Goal: Obtain resource: Download file/media

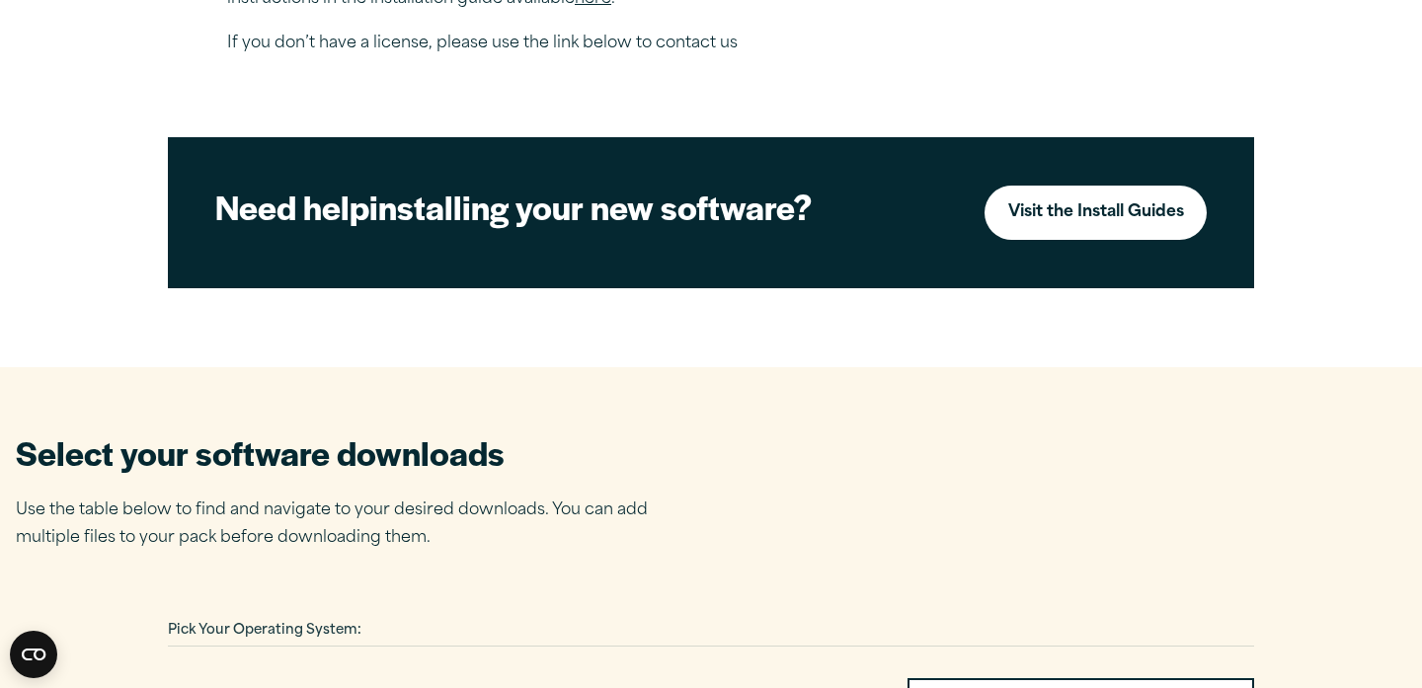
scroll to position [867, 0]
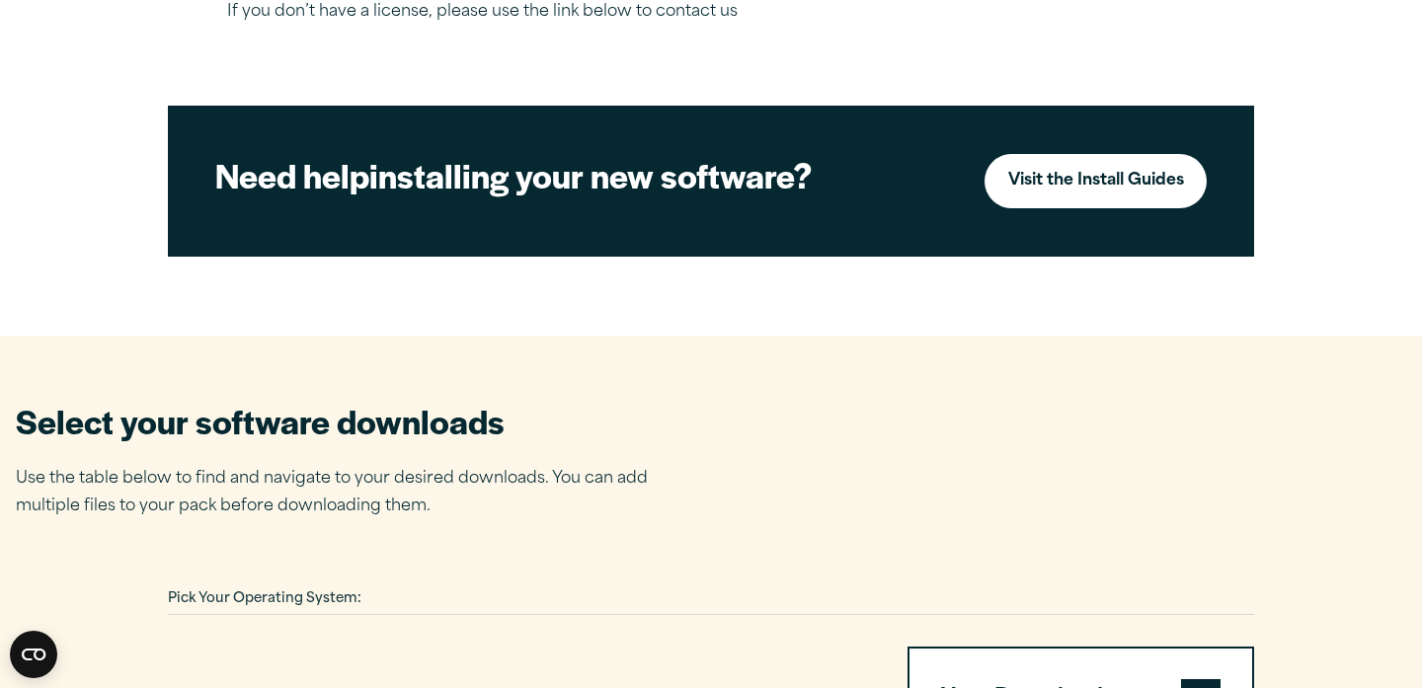
click at [1010, 649] on button "Your Downloads" at bounding box center [1081, 699] width 343 height 101
click at [1181, 680] on span at bounding box center [1201, 700] width 40 height 40
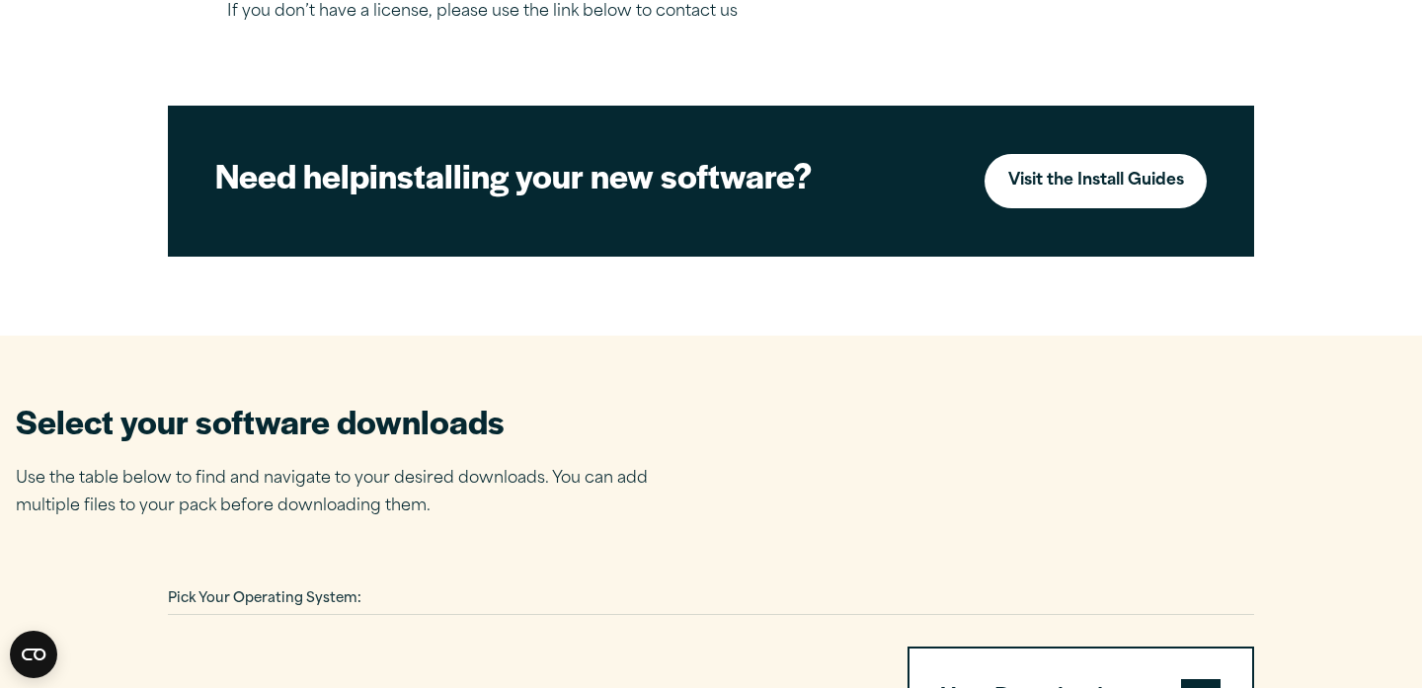
click at [1181, 680] on span at bounding box center [1201, 700] width 40 height 40
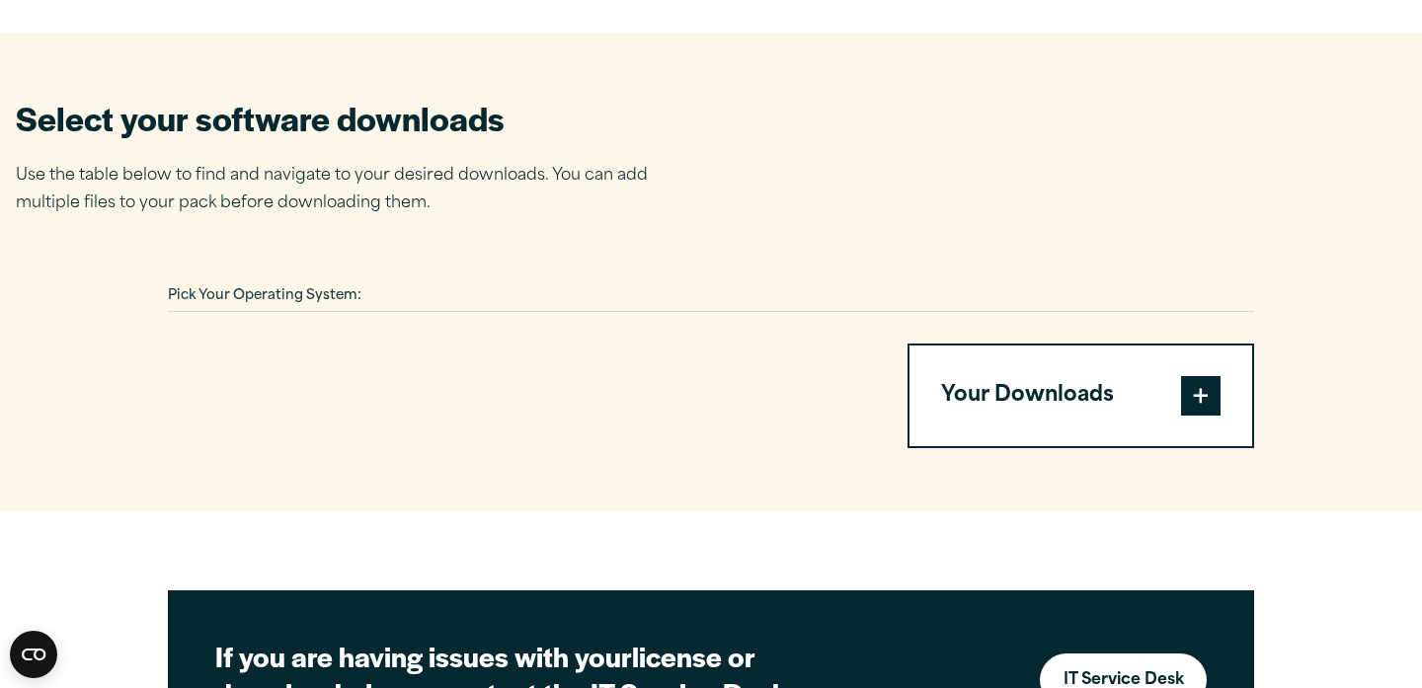
scroll to position [1171, 0]
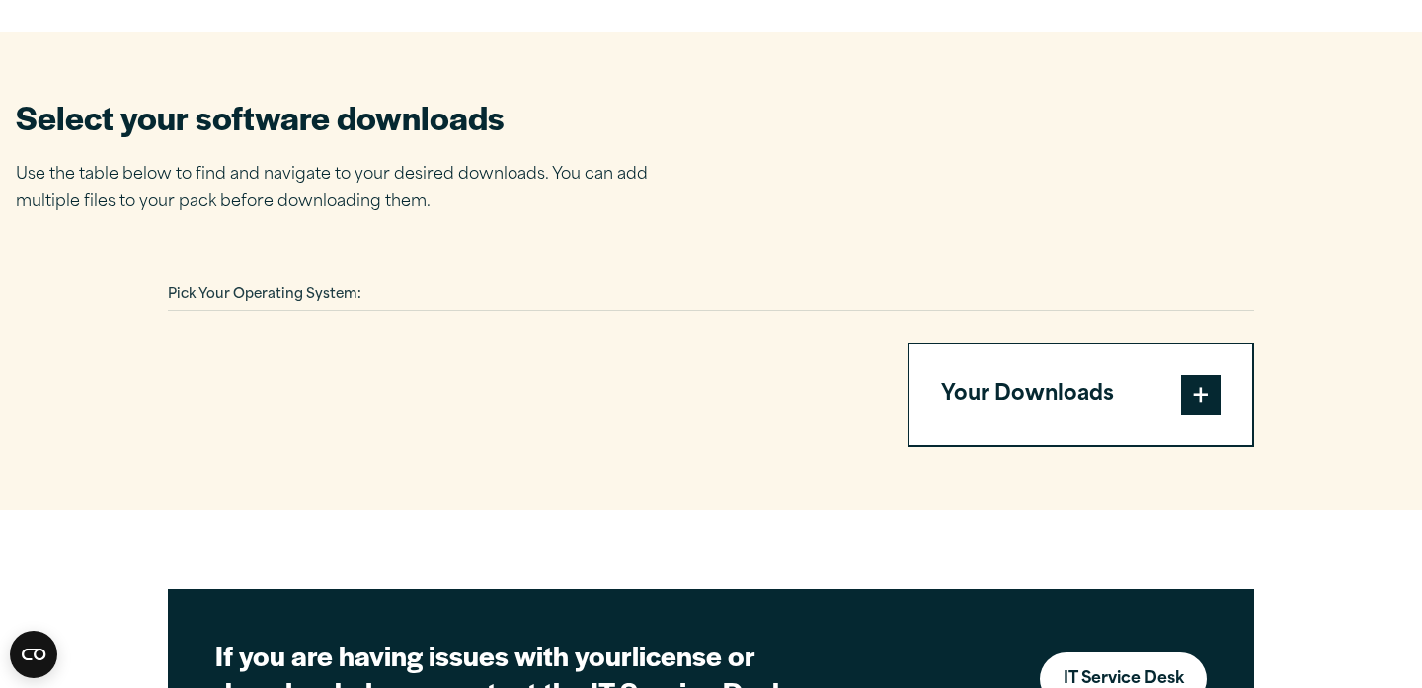
click at [1181, 375] on span at bounding box center [1201, 395] width 40 height 40
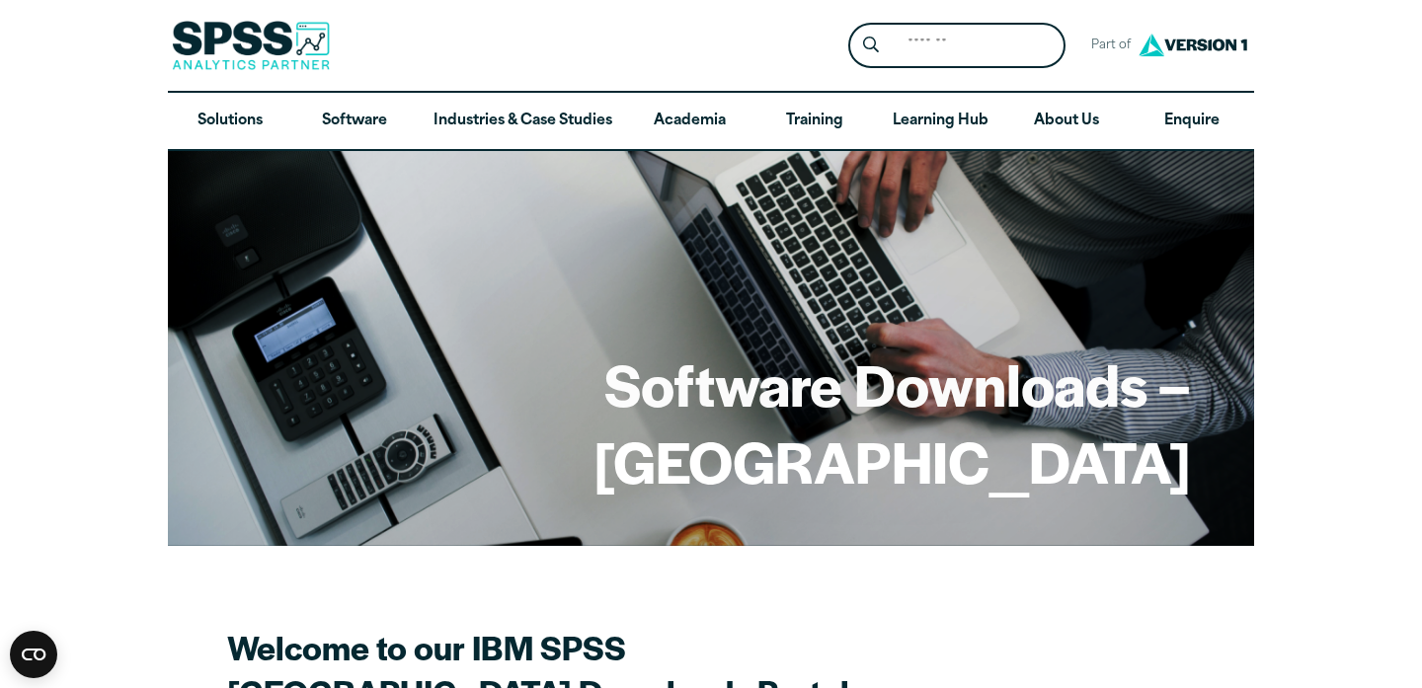
scroll to position [2, 0]
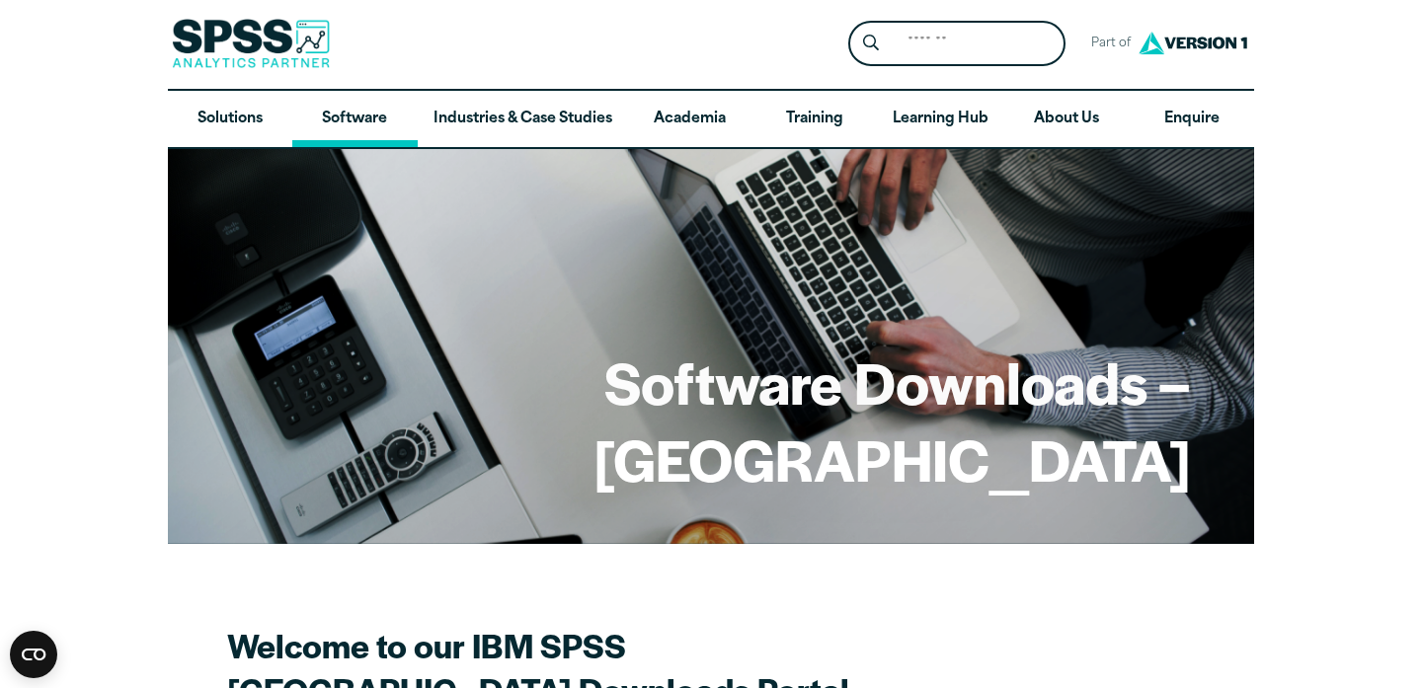
click at [370, 120] on link "Software" at bounding box center [354, 119] width 124 height 57
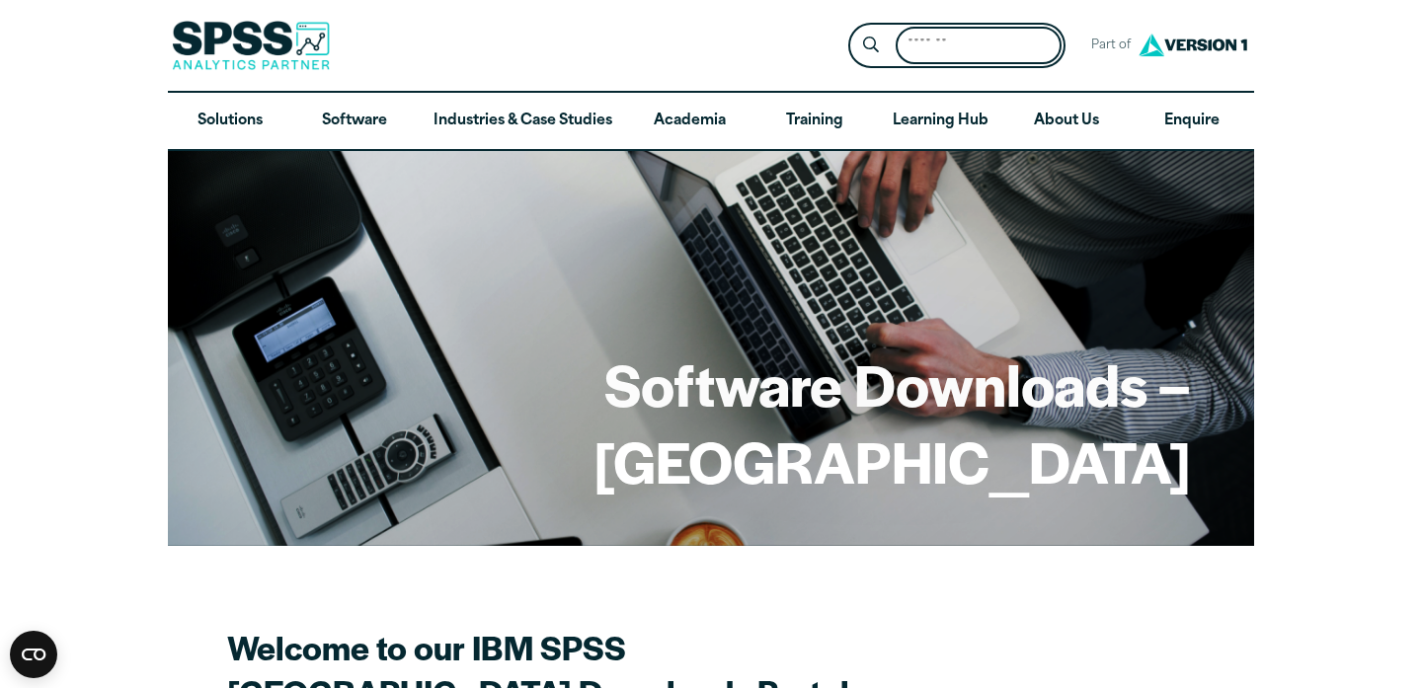
click at [970, 47] on input "Search for:" at bounding box center [979, 46] width 166 height 39
type input "****"
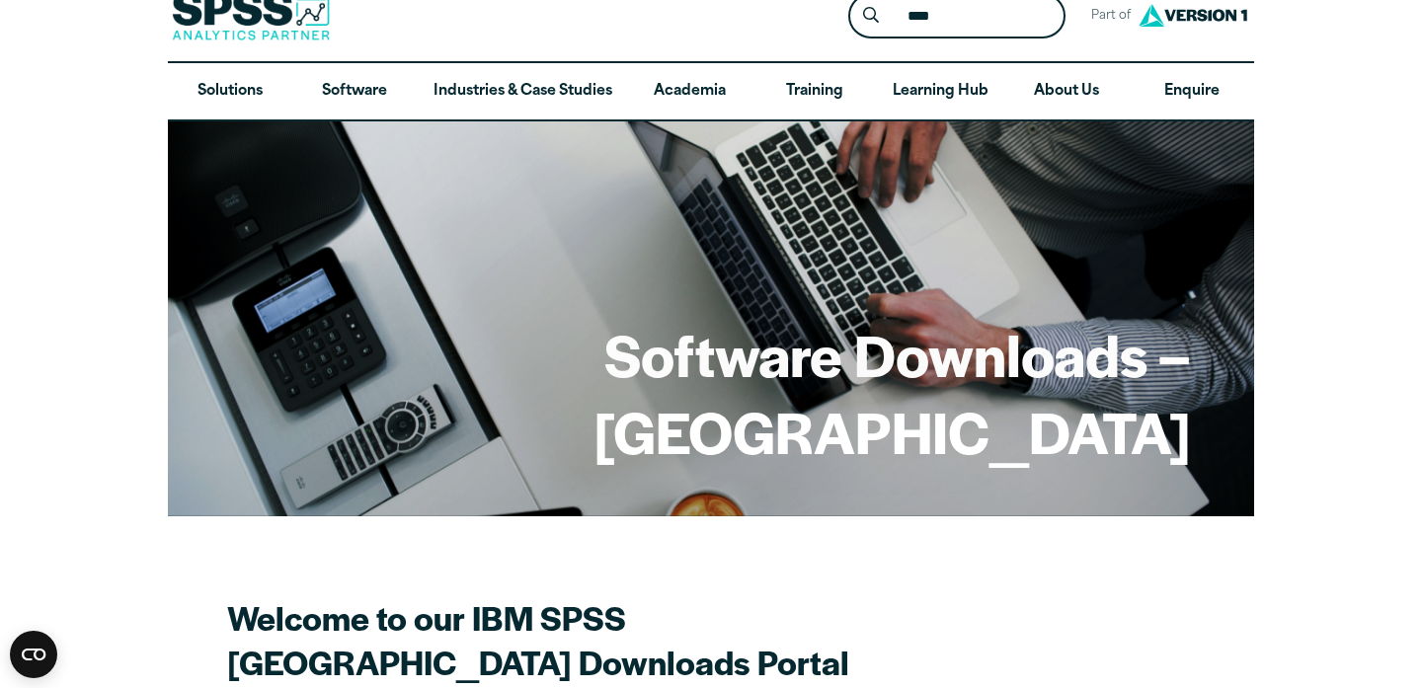
scroll to position [679, 0]
